Goal: Check status: Check status

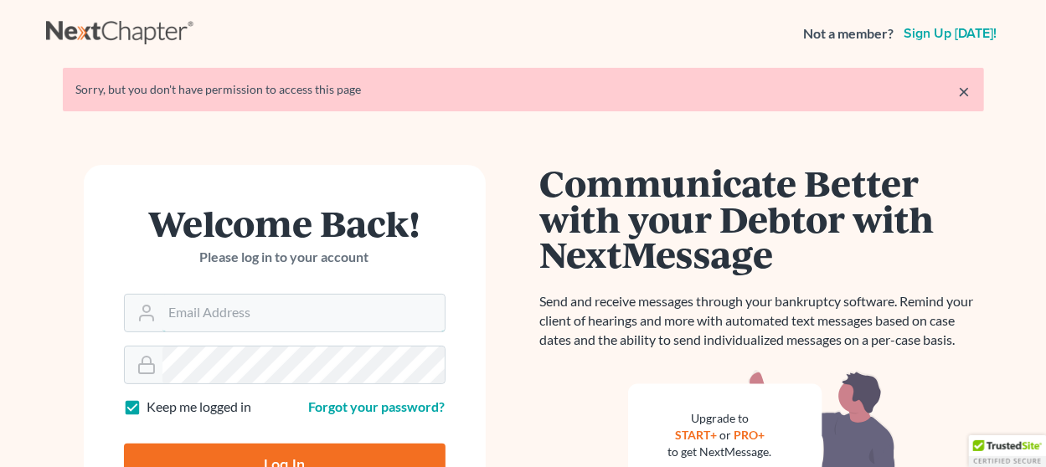
type input "[EMAIL_ADDRESS][DOMAIN_NAME]"
click at [328, 453] on input "Log In" at bounding box center [285, 465] width 322 height 42
type input "Thinking..."
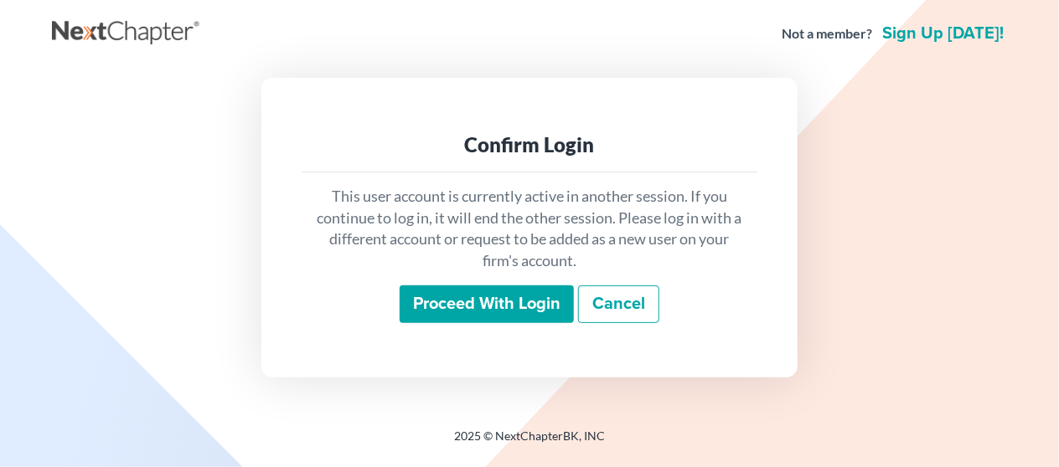
click at [460, 288] on div "This user account is currently active in another session. If you continue to lo…" at bounding box center [530, 255] width 456 height 165
click at [460, 288] on input "Proceed with login" at bounding box center [487, 305] width 174 height 39
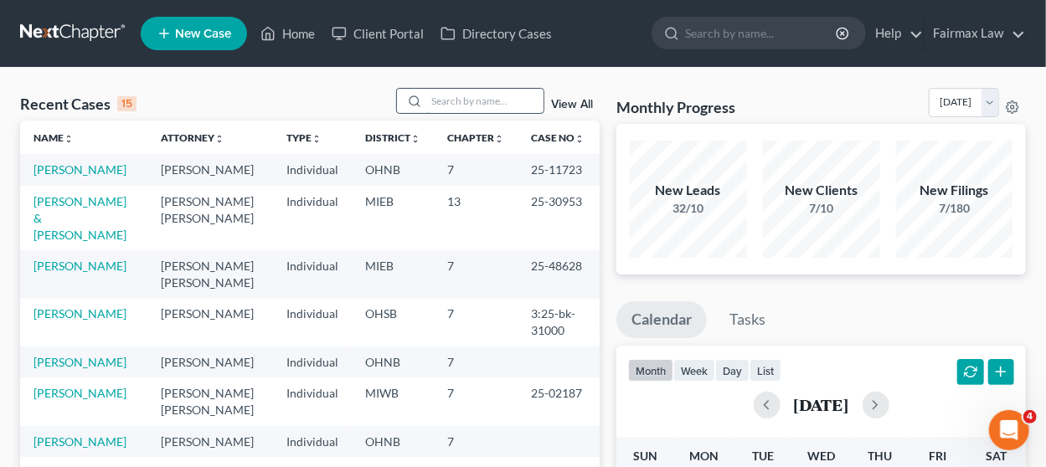
click at [466, 105] on input "search" at bounding box center [484, 101] width 117 height 24
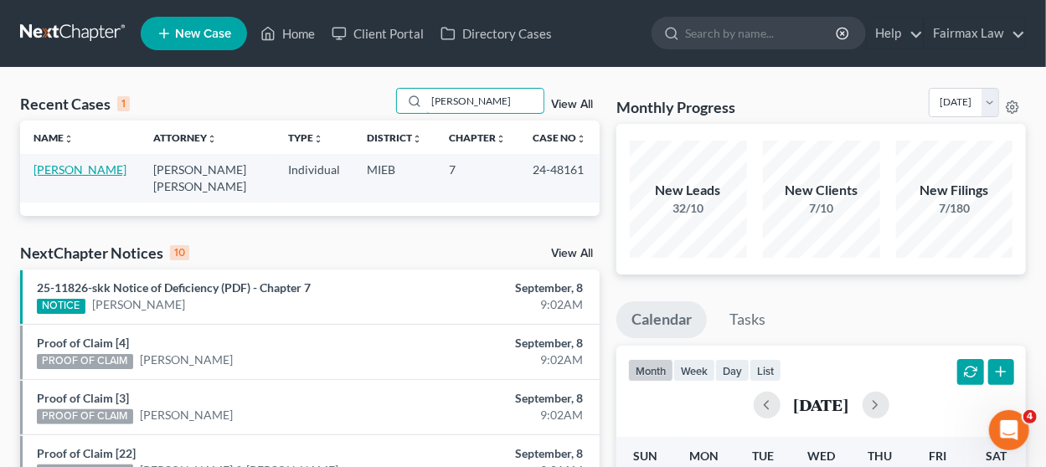
type input "elias"
click at [93, 171] on link "Elias, Christopher" at bounding box center [80, 169] width 93 height 14
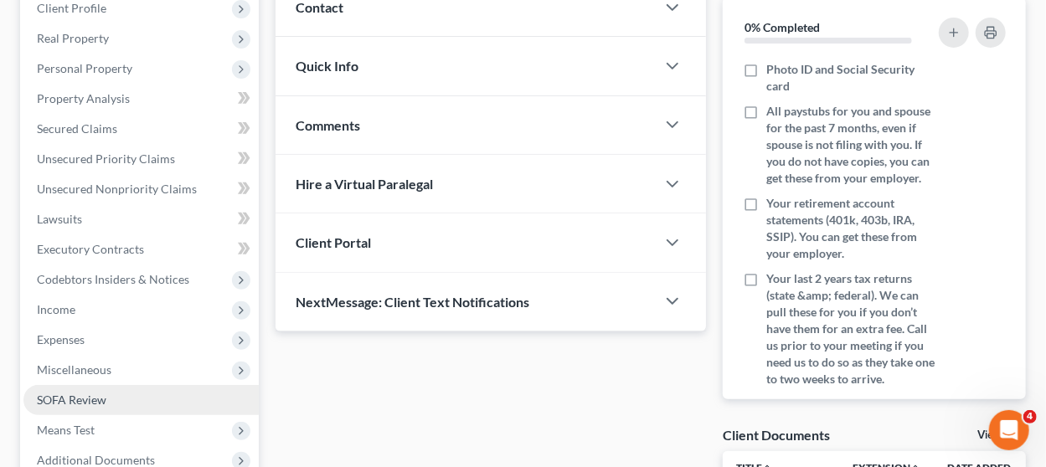
scroll to position [496, 0]
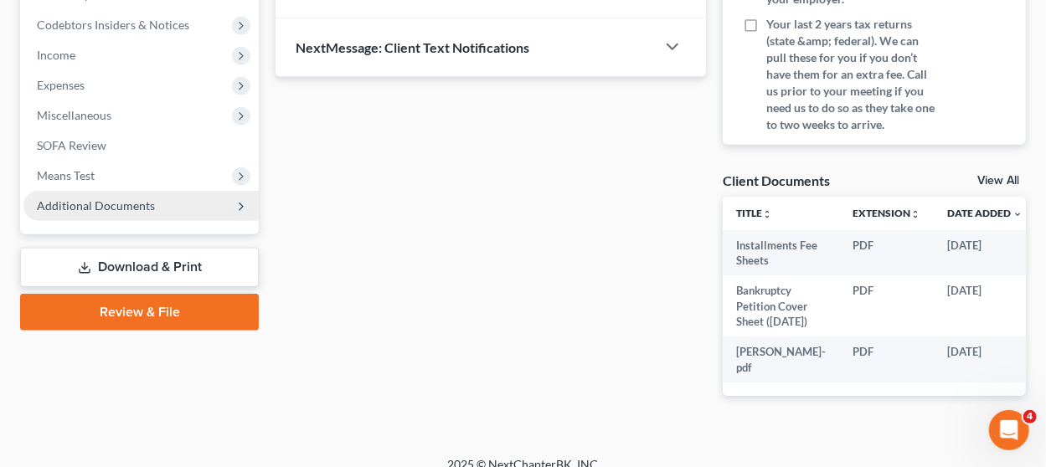
click at [143, 207] on span "Additional Documents" at bounding box center [96, 206] width 118 height 14
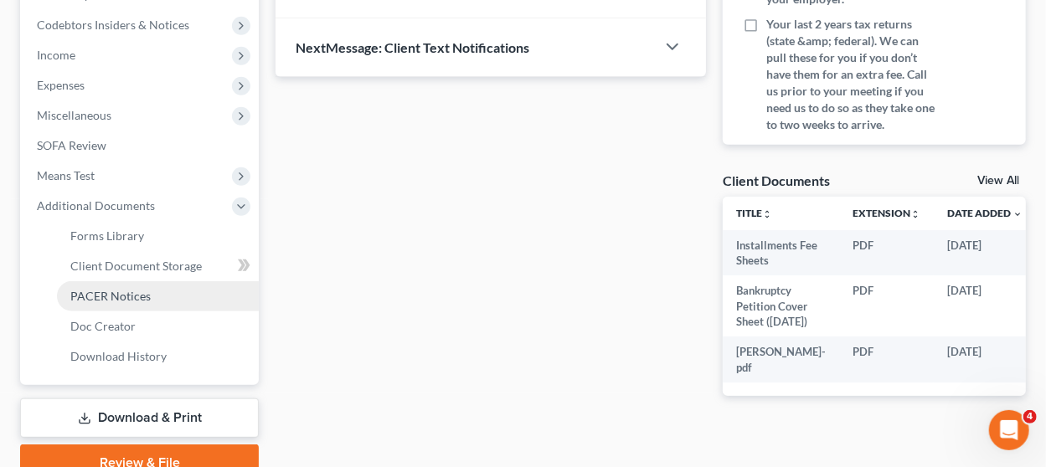
click at [143, 300] on span "PACER Notices" at bounding box center [110, 296] width 80 height 14
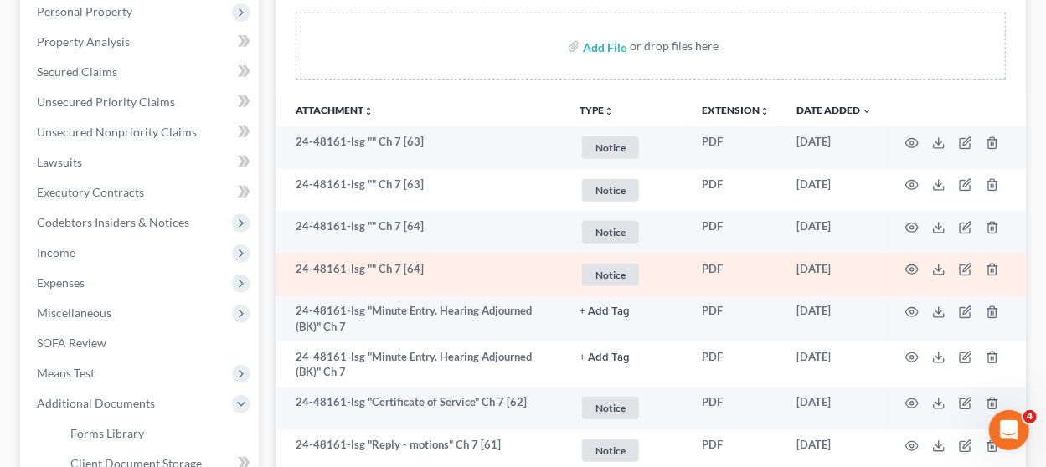
scroll to position [335, 0]
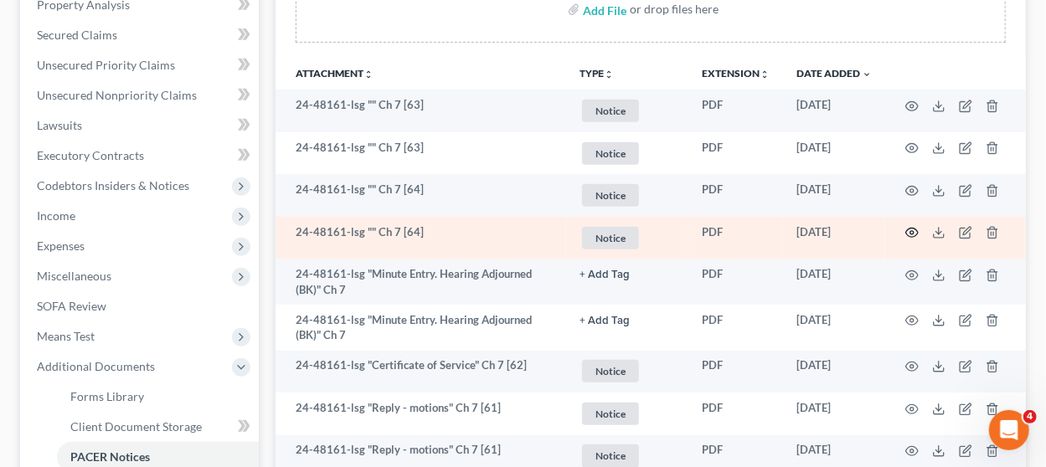
click at [916, 234] on icon "button" at bounding box center [911, 232] width 13 height 13
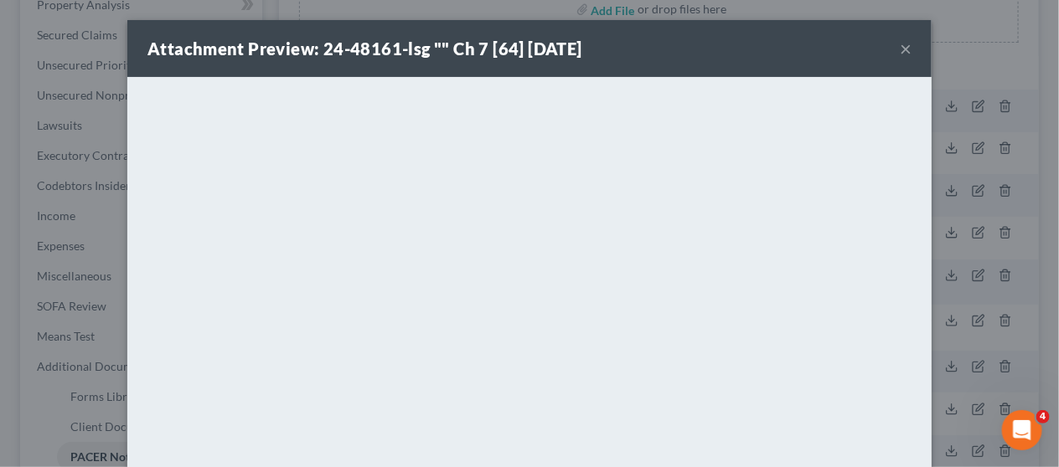
click at [900, 52] on button "×" at bounding box center [906, 49] width 12 height 20
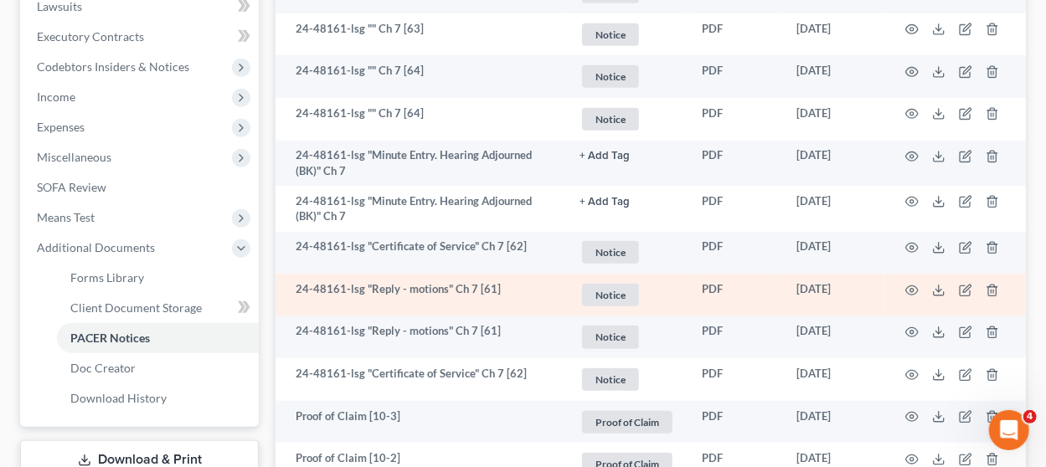
scroll to position [419, 0]
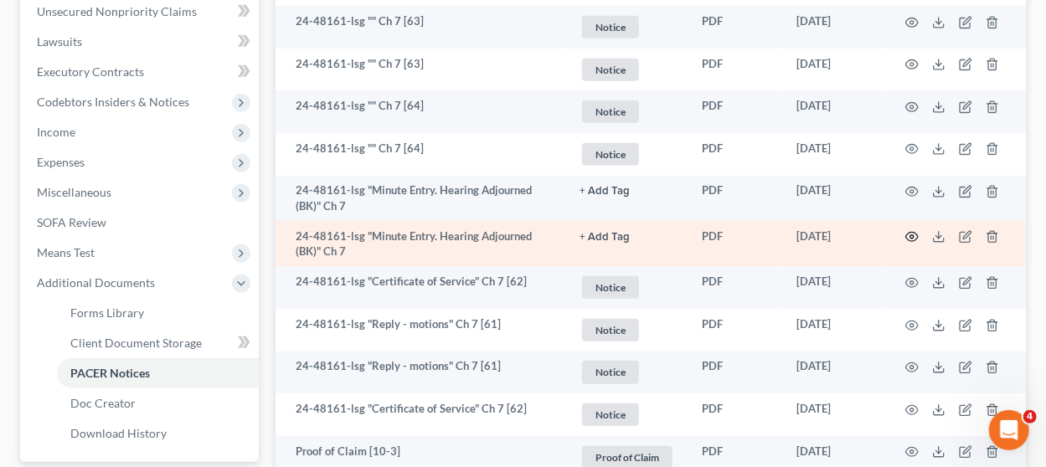
click at [913, 236] on icon "button" at bounding box center [911, 236] width 13 height 13
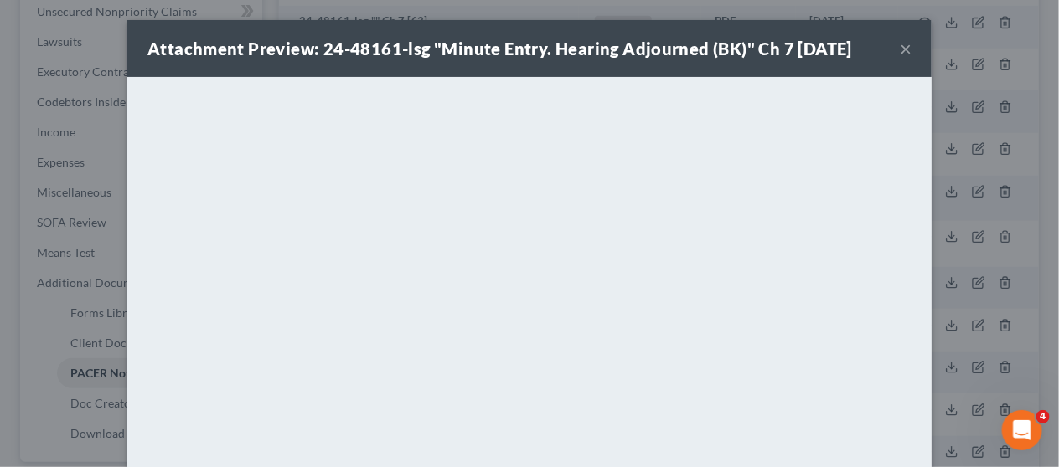
click at [900, 49] on button "×" at bounding box center [906, 49] width 12 height 20
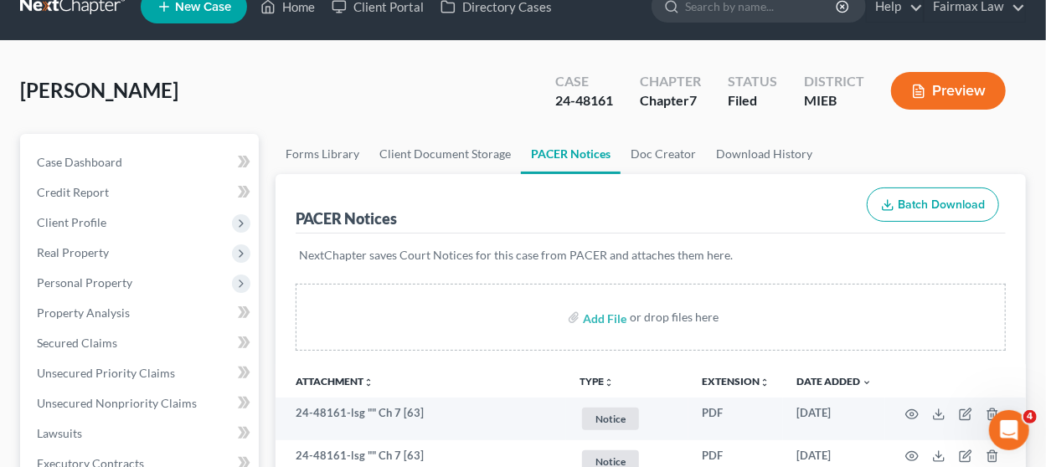
scroll to position [0, 0]
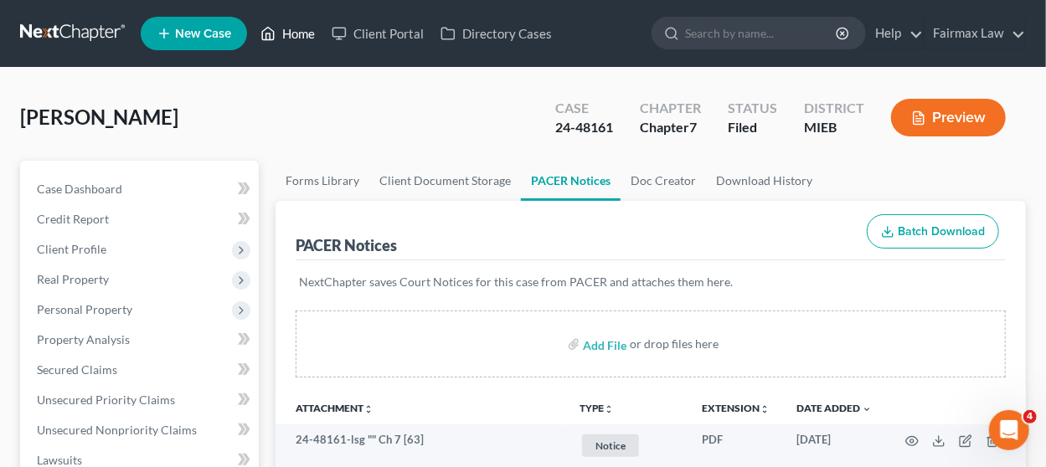
click at [290, 40] on link "Home" at bounding box center [287, 33] width 71 height 30
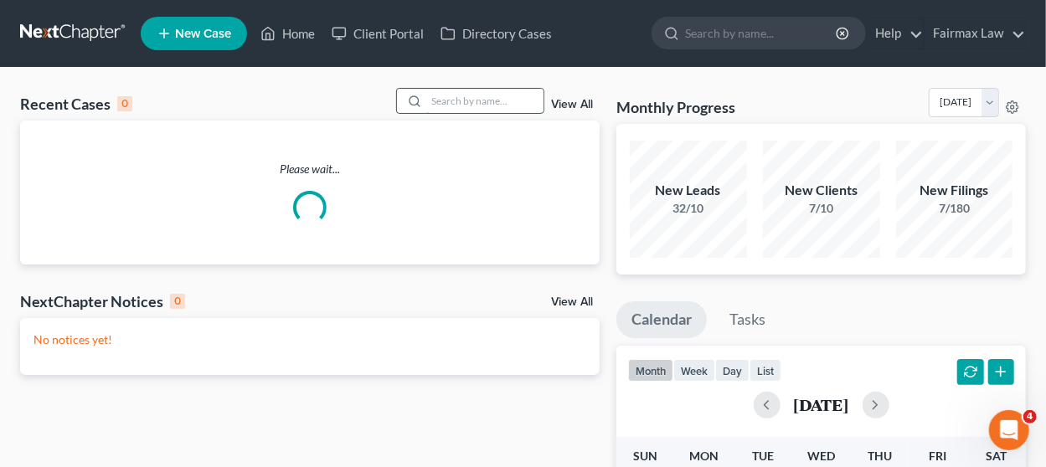
click at [484, 102] on input "search" at bounding box center [484, 101] width 117 height 24
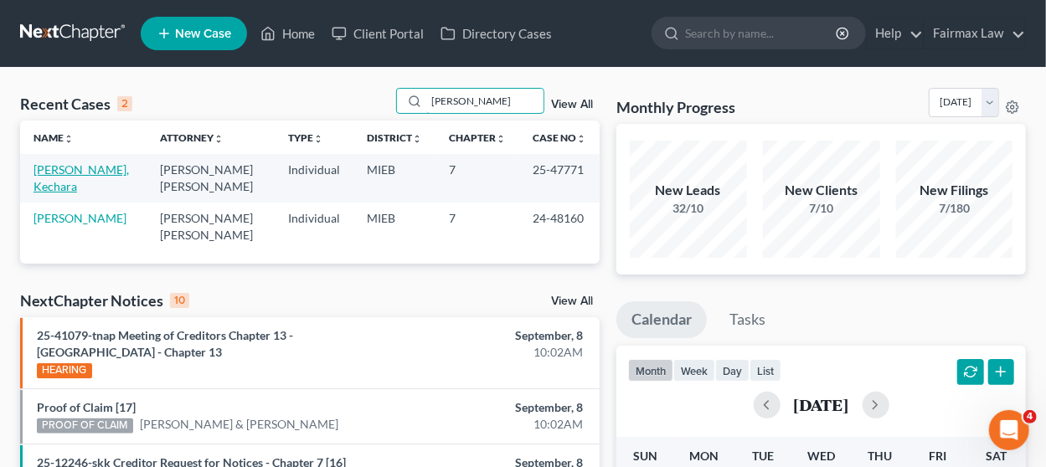
type input "torrence"
click at [96, 172] on link "Torrence, Kechara" at bounding box center [81, 177] width 95 height 31
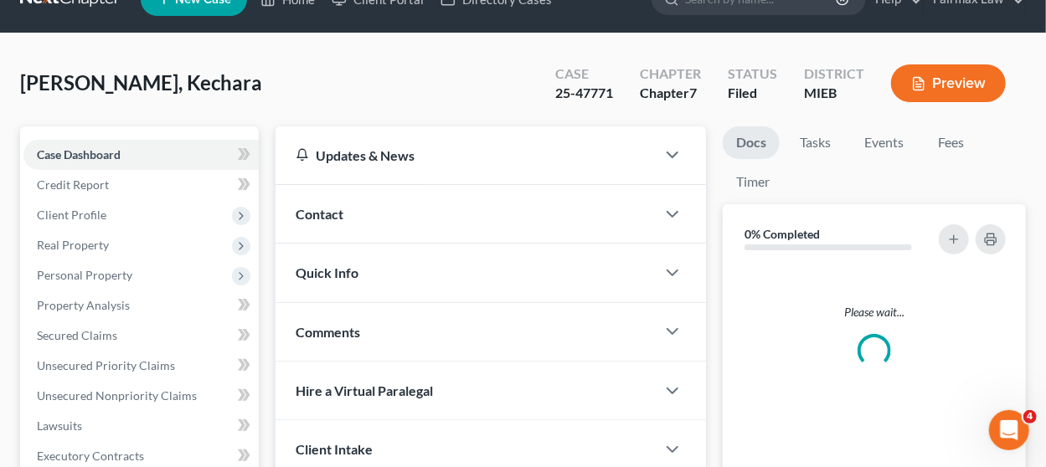
scroll to position [458, 0]
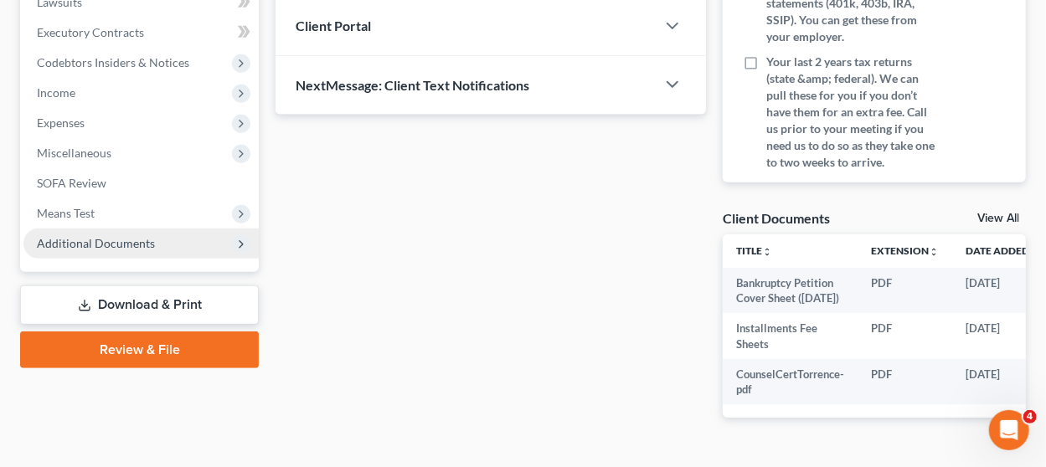
click at [195, 245] on span "Additional Documents" at bounding box center [140, 244] width 235 height 30
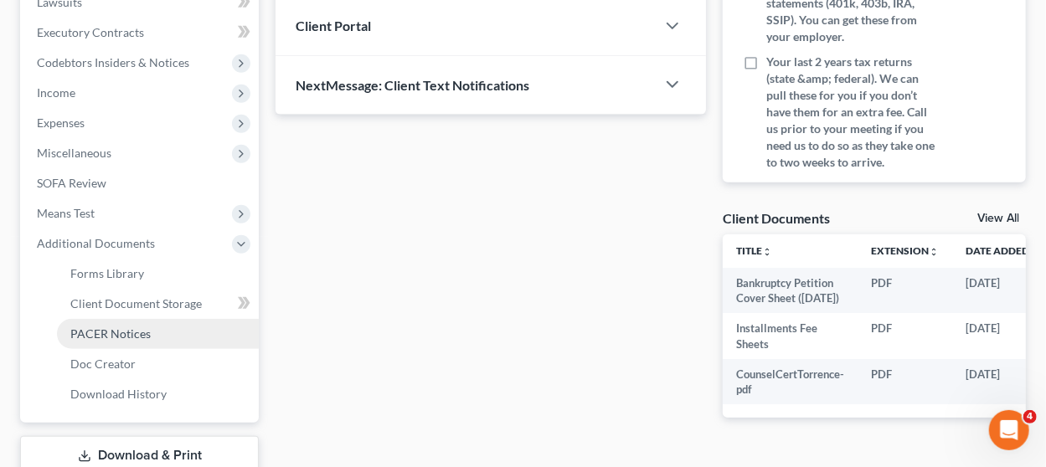
click at [191, 334] on link "PACER Notices" at bounding box center [158, 334] width 202 height 30
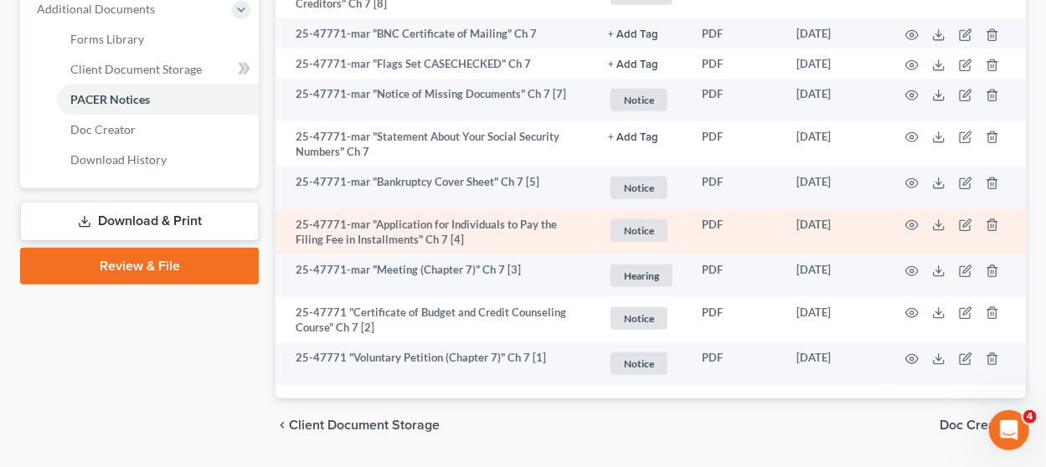
scroll to position [740, 0]
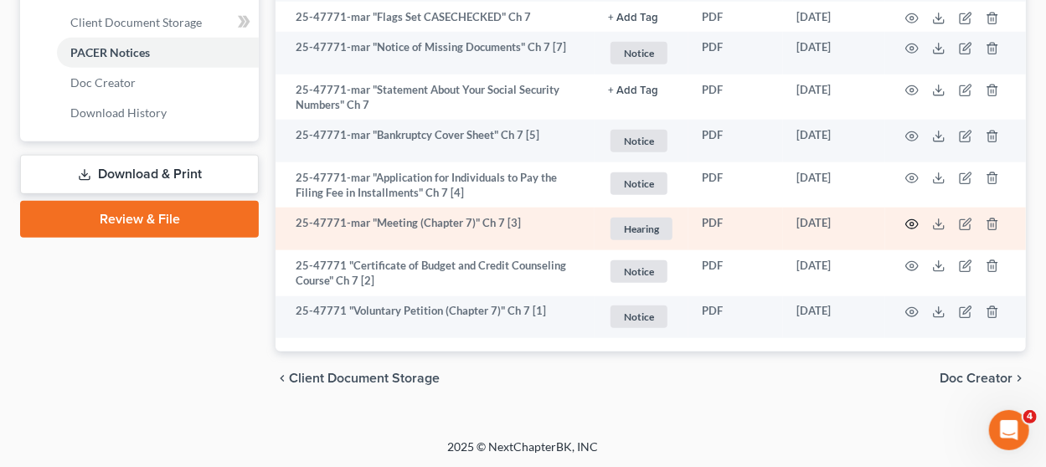
click at [916, 218] on icon "button" at bounding box center [911, 224] width 13 height 13
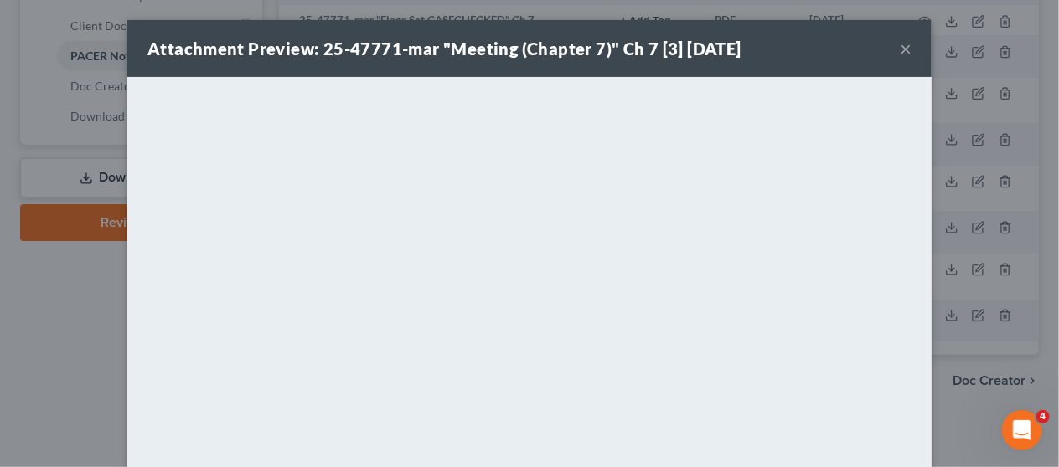
click at [901, 46] on button "×" at bounding box center [906, 49] width 12 height 20
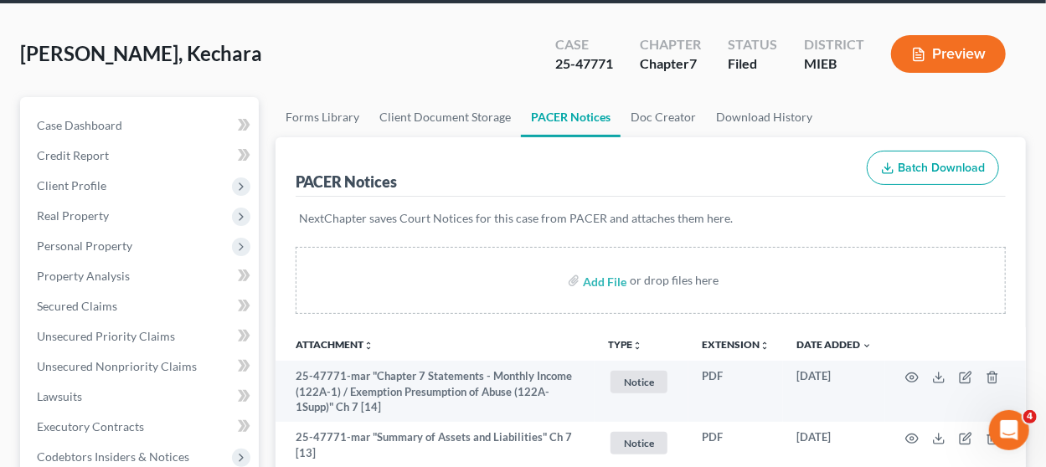
scroll to position [0, 0]
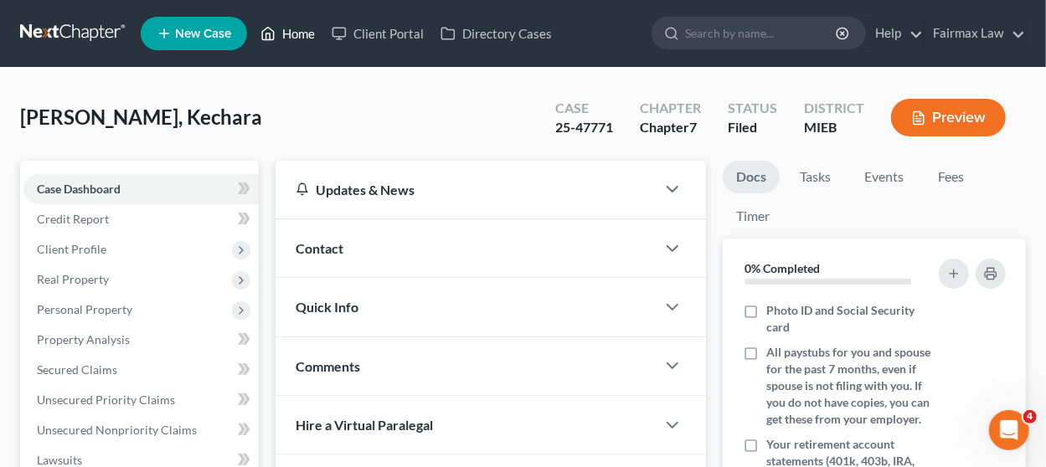
click at [276, 28] on icon at bounding box center [267, 33] width 15 height 20
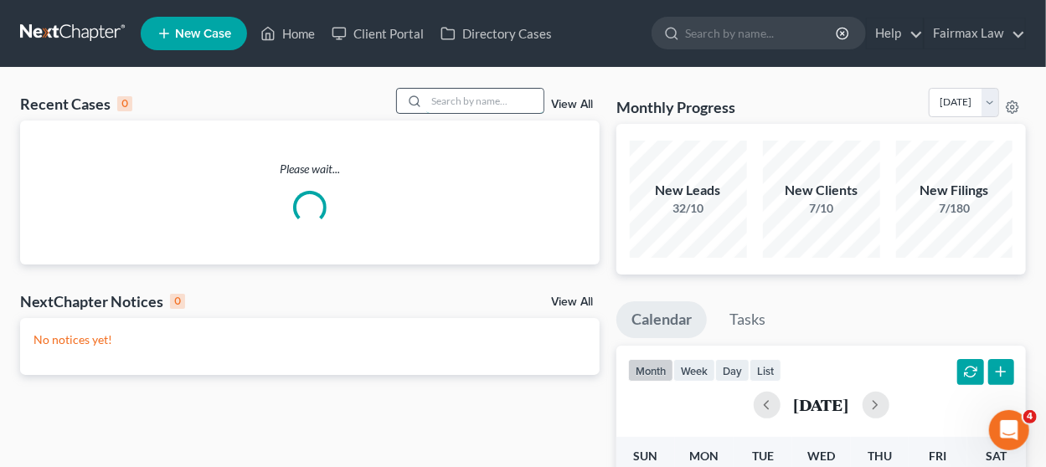
click at [492, 95] on input "search" at bounding box center [484, 101] width 117 height 24
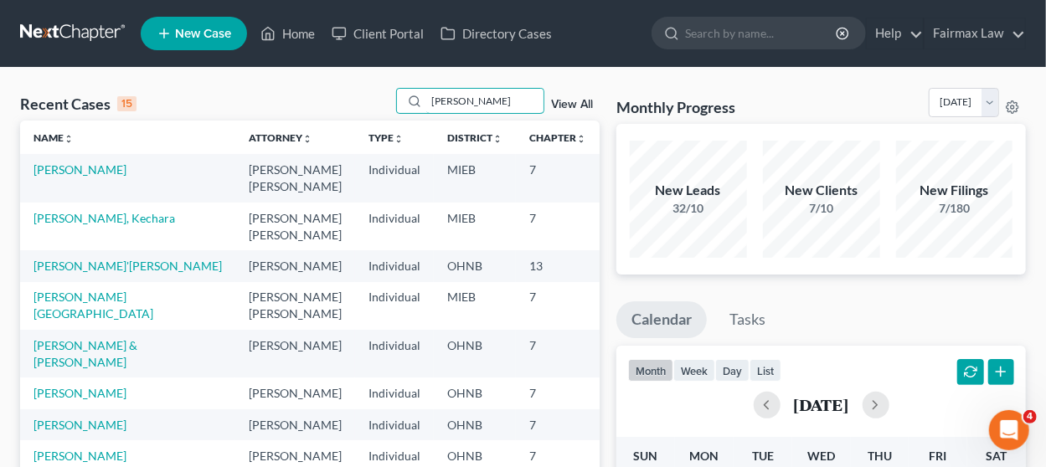
type input "wardlaw"
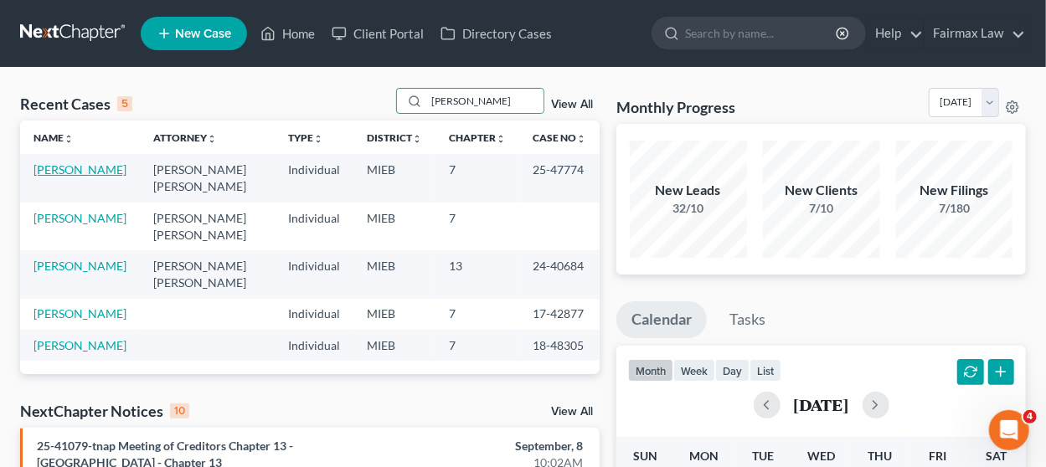
click at [107, 167] on link "Wardlaw, Shannon" at bounding box center [80, 169] width 93 height 14
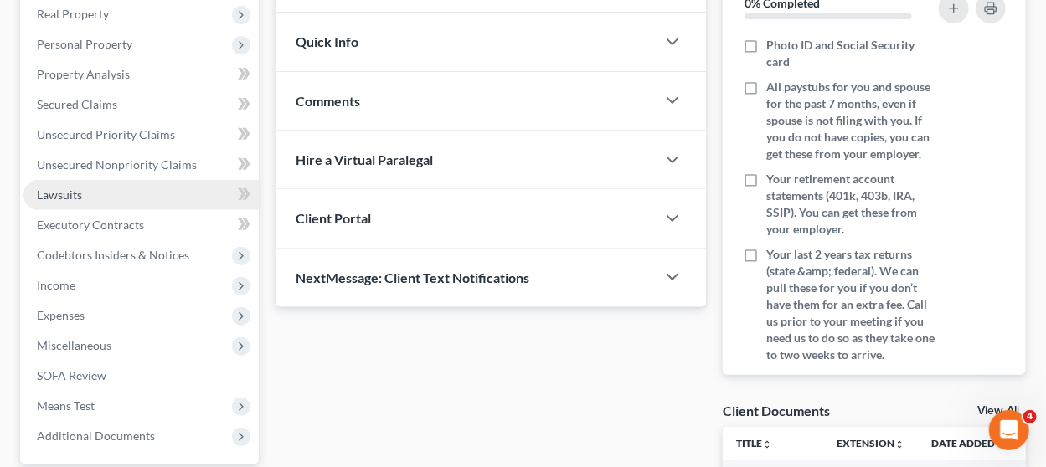
scroll to position [419, 0]
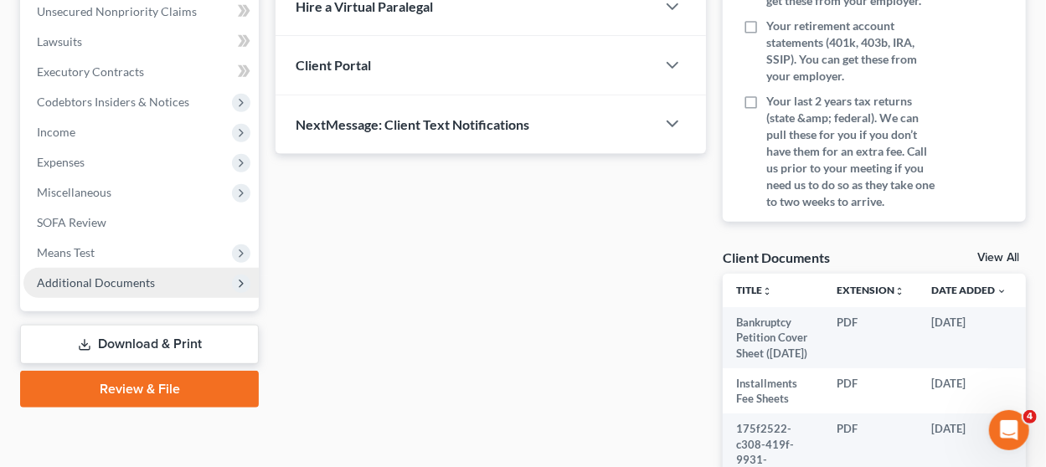
click at [182, 283] on span "Additional Documents" at bounding box center [140, 283] width 235 height 30
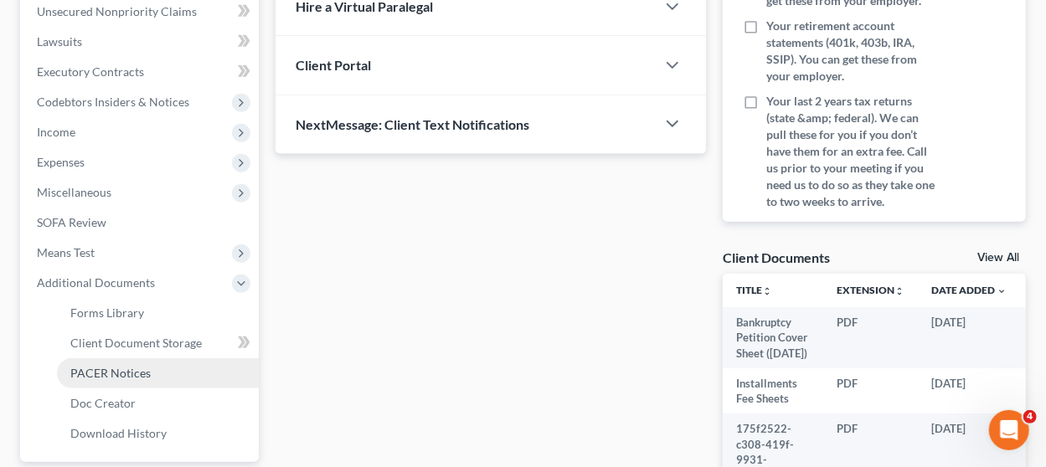
click at [164, 365] on link "PACER Notices" at bounding box center [158, 373] width 202 height 30
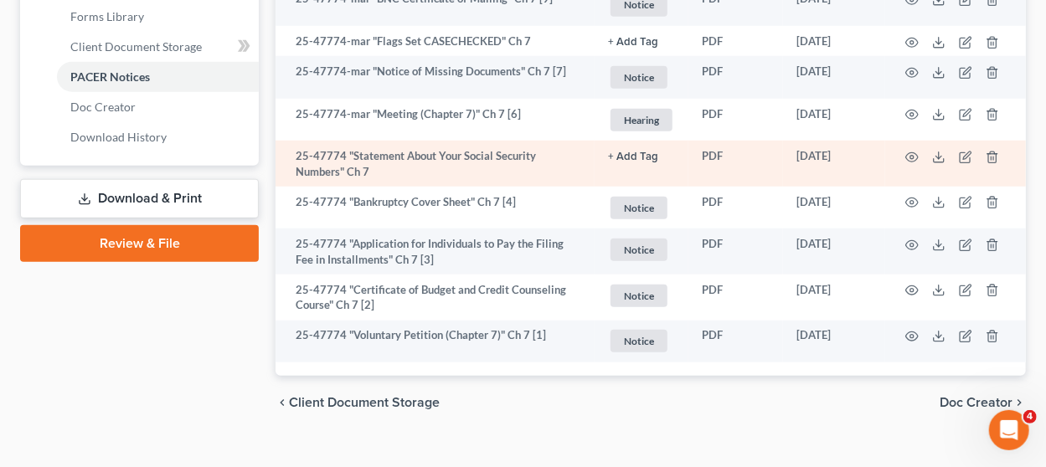
scroll to position [740, 0]
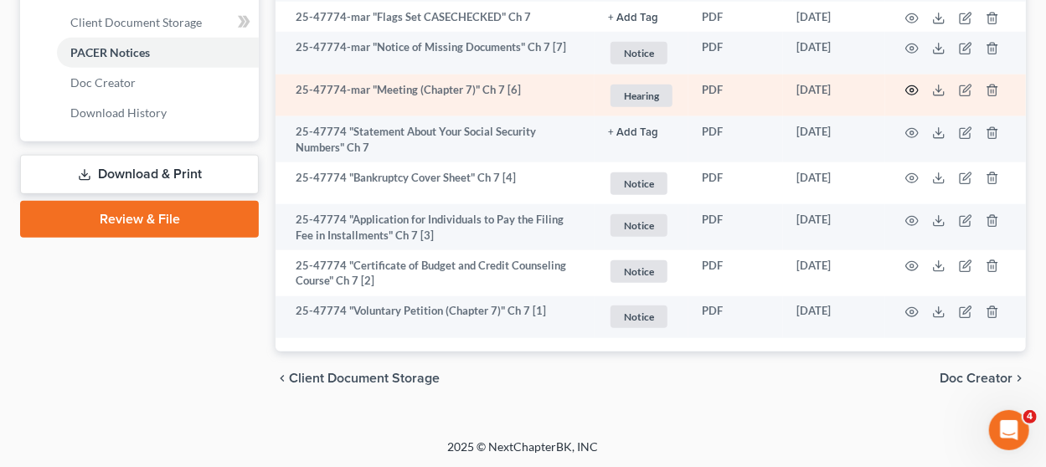
click at [915, 87] on icon "button" at bounding box center [911, 90] width 13 height 13
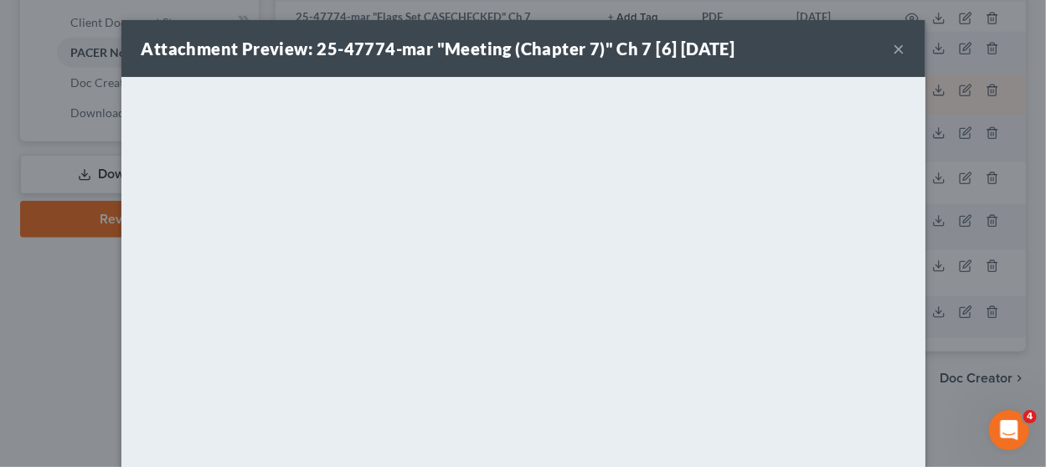
scroll to position [736, 0]
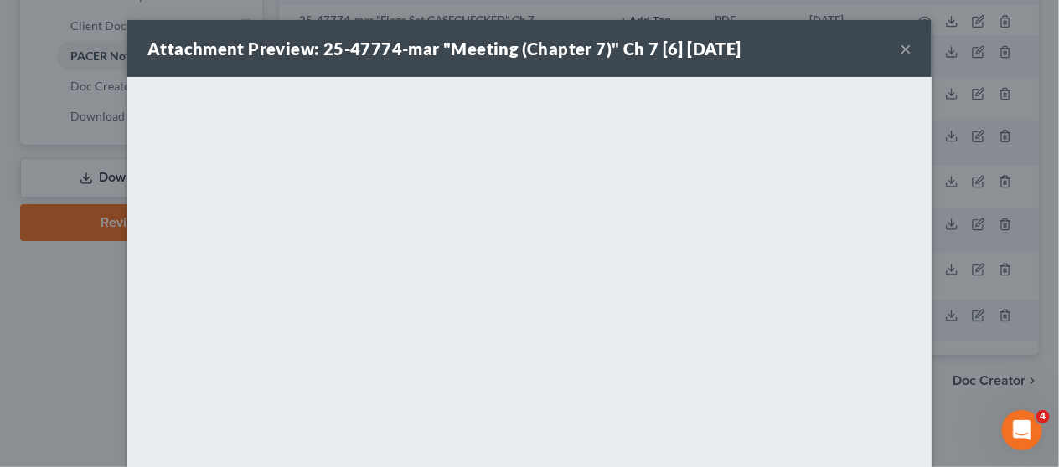
click at [900, 49] on button "×" at bounding box center [906, 49] width 12 height 20
